Goal: Find specific page/section: Find specific page/section

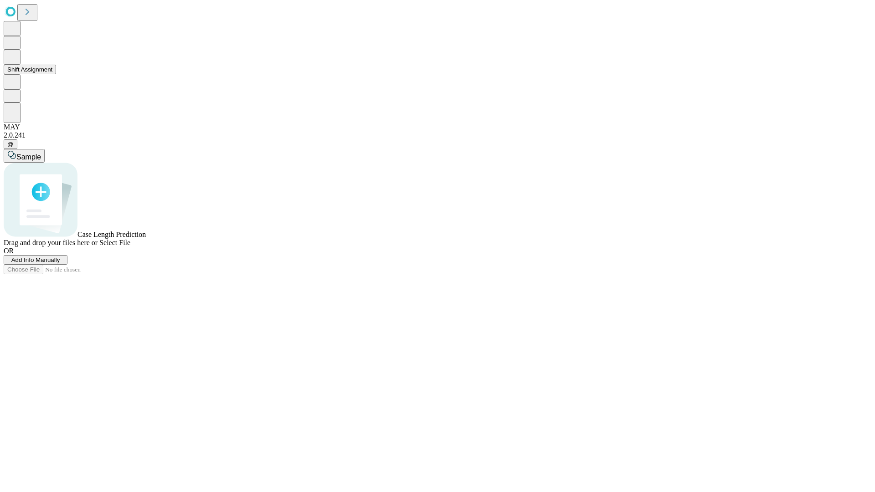
click at [56, 74] on button "Shift Assignment" at bounding box center [30, 70] width 52 height 10
